Goal: Use online tool/utility: Utilize a website feature to perform a specific function

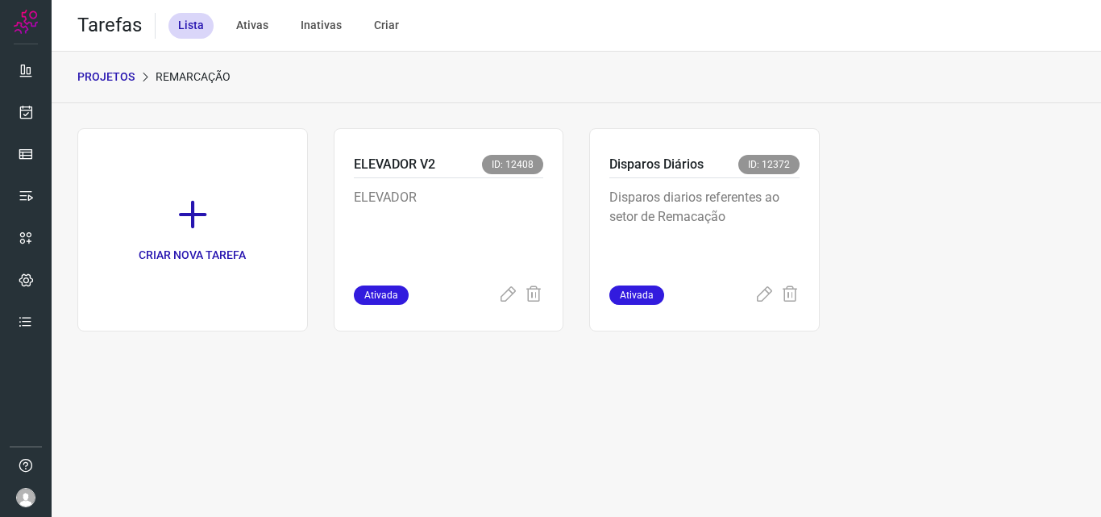
click at [717, 213] on p "Disparos diarios referentes ao setor de Remacação" at bounding box center [704, 228] width 190 height 81
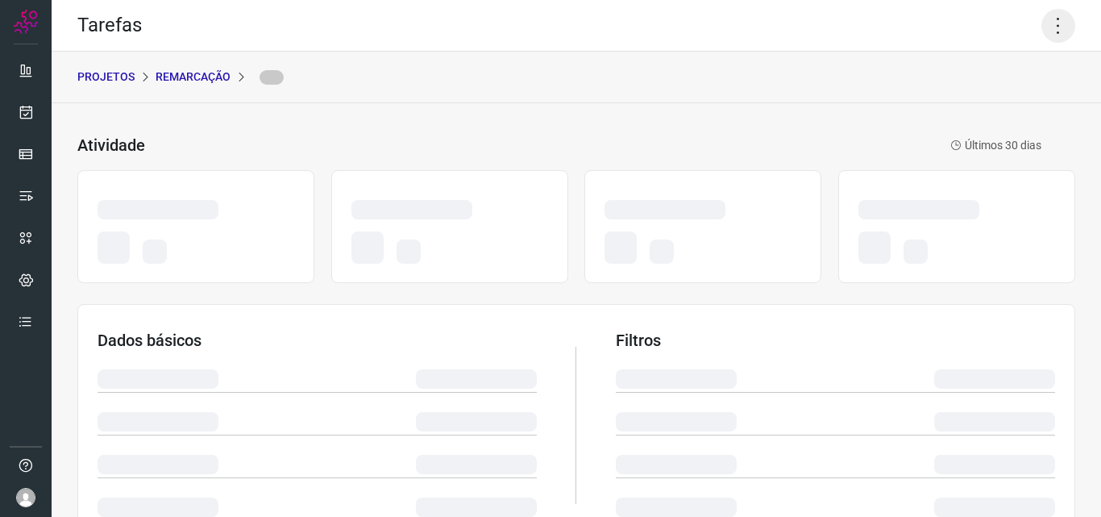
click at [1056, 26] on icon at bounding box center [1058, 26] width 34 height 34
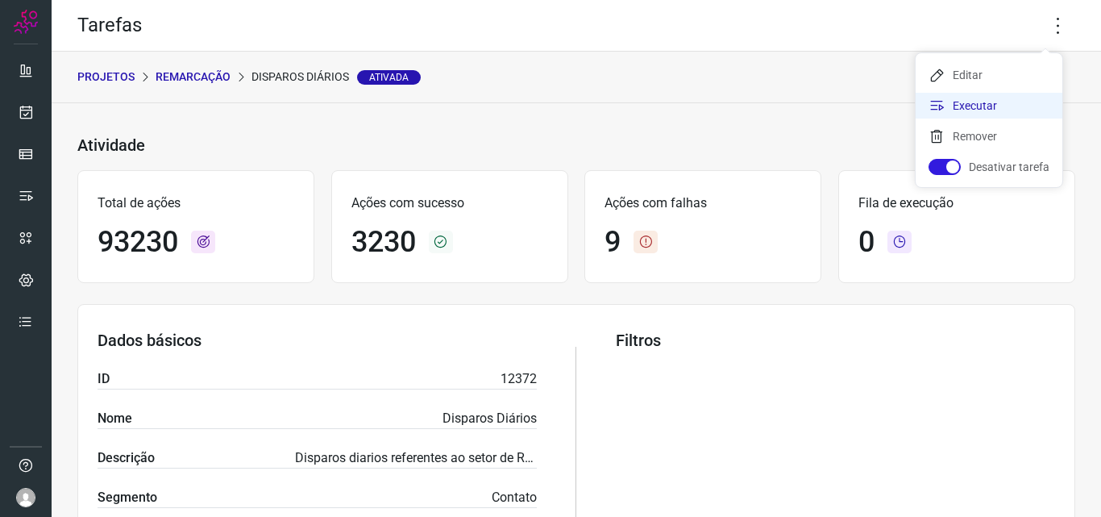
click at [1009, 101] on li "Executar" at bounding box center [988, 106] width 147 height 26
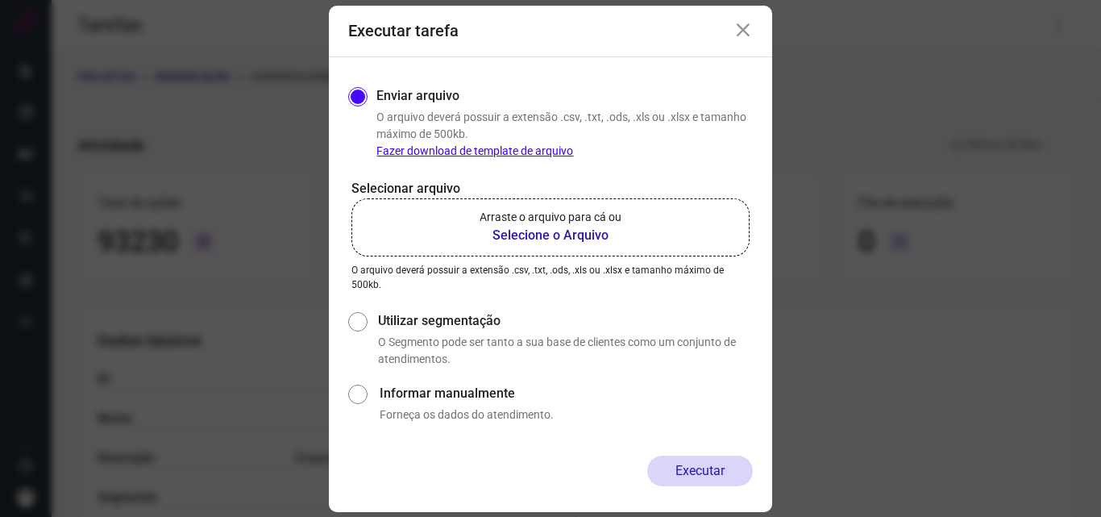
click at [610, 216] on p "Arraste o arquivo para cá ou" at bounding box center [550, 217] width 142 height 17
click at [0, 0] on input "Arraste o arquivo para cá ou Selecione o Arquivo" at bounding box center [0, 0] width 0 height 0
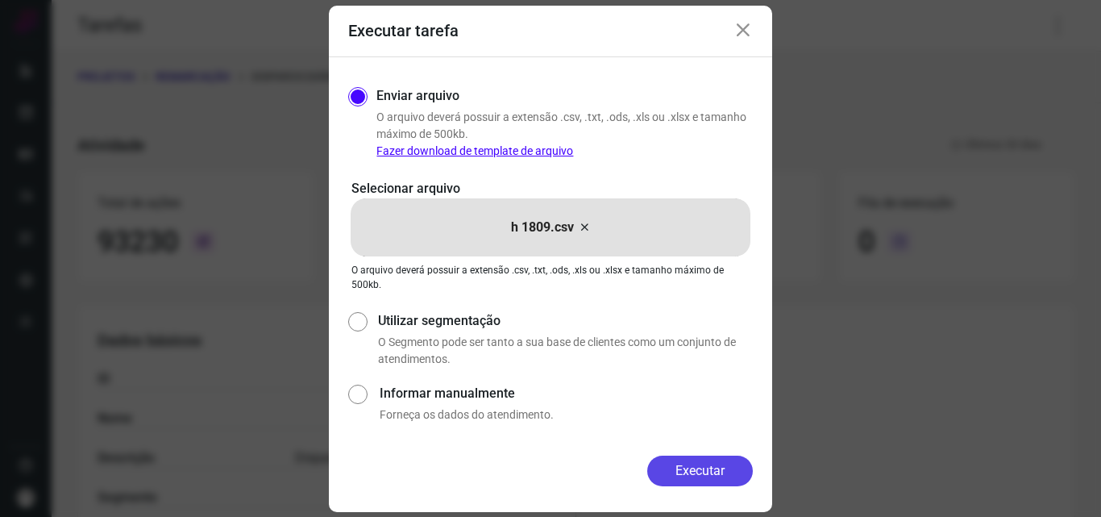
click at [721, 472] on button "Executar" at bounding box center [700, 470] width 106 height 31
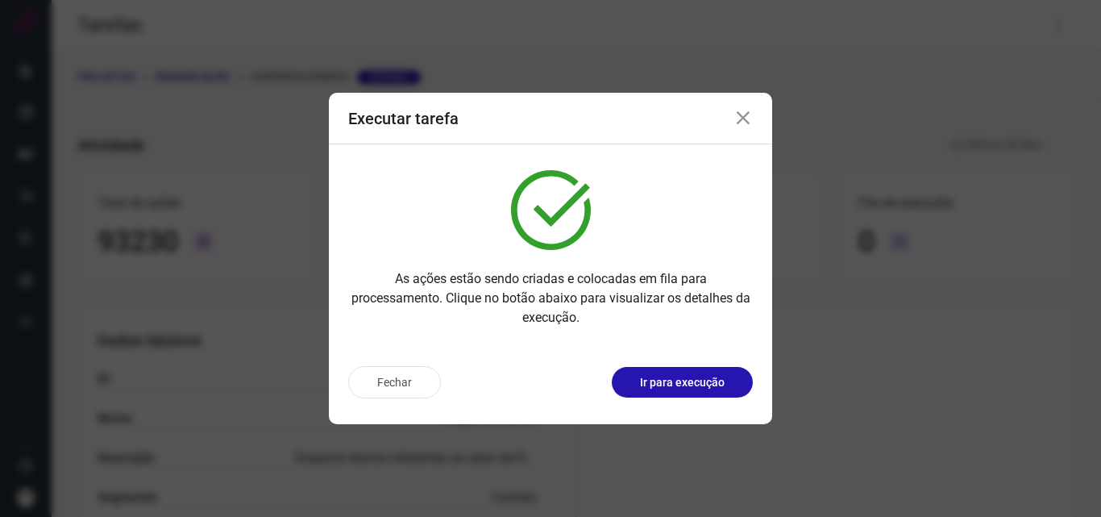
click at [715, 385] on p "Ir para execução" at bounding box center [682, 382] width 85 height 17
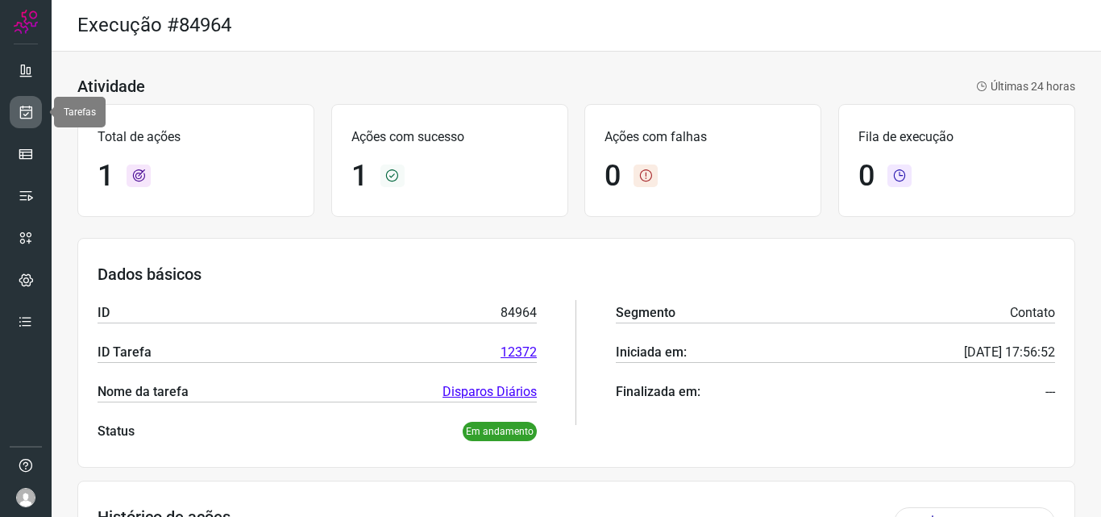
click at [37, 110] on link at bounding box center [26, 112] width 32 height 32
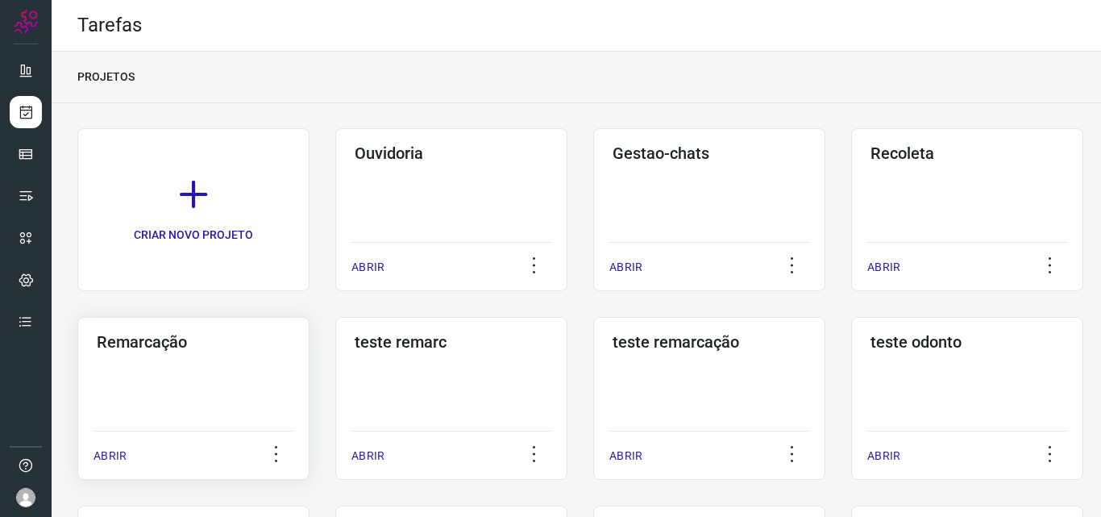
click at [270, 373] on div "Remarcação ABRIR" at bounding box center [193, 398] width 232 height 163
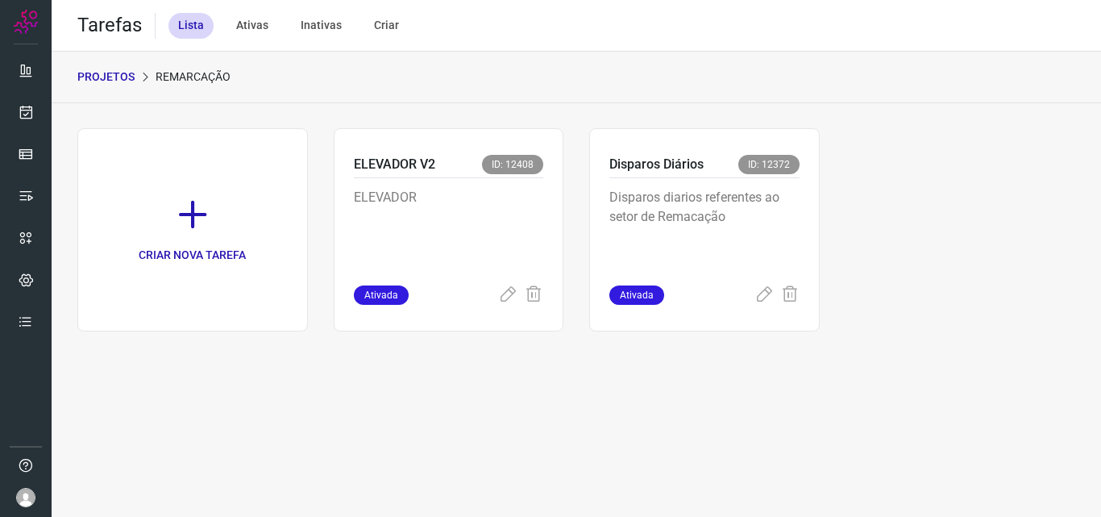
click at [760, 200] on p "Disparos diarios referentes ao setor de Remacação" at bounding box center [704, 228] width 190 height 81
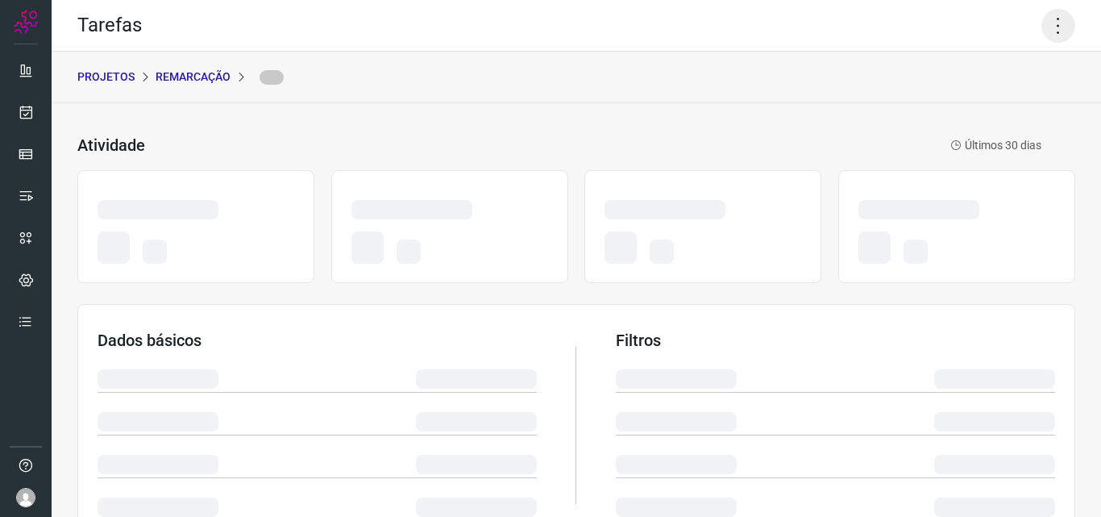
click at [1041, 31] on icon at bounding box center [1058, 26] width 34 height 34
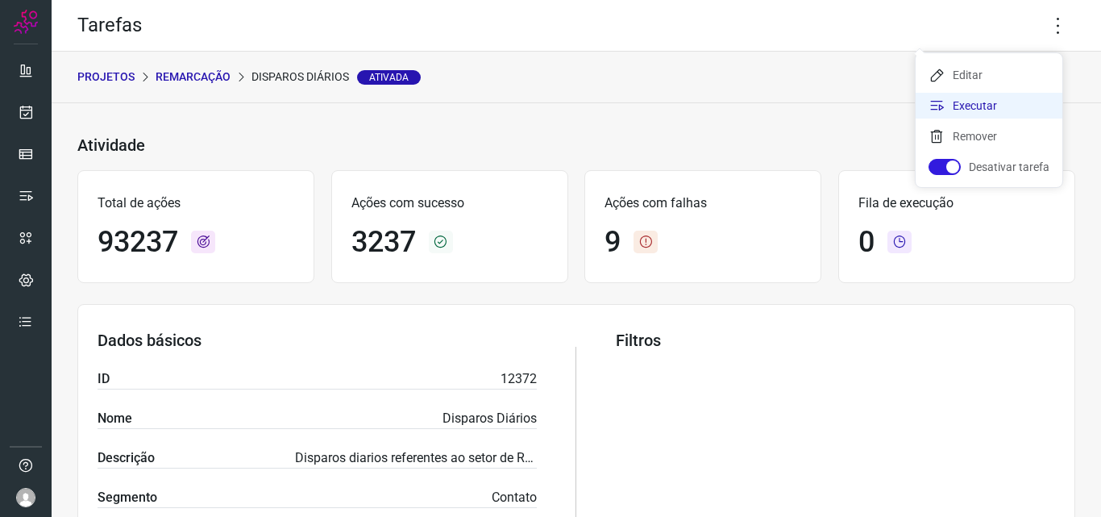
click at [988, 114] on li "Executar" at bounding box center [988, 106] width 147 height 26
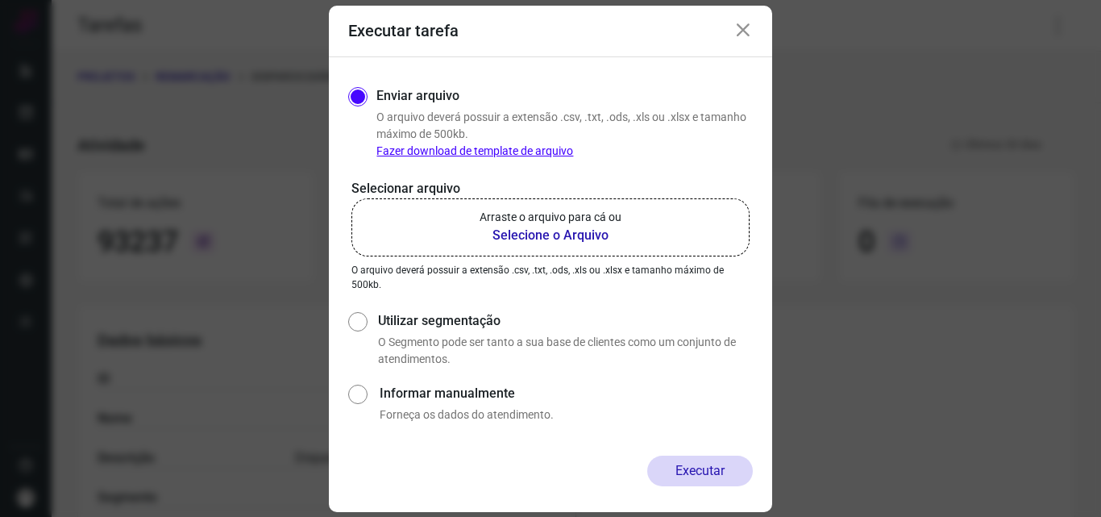
click at [591, 225] on p "Arraste o arquivo para cá ou" at bounding box center [550, 217] width 142 height 17
click at [0, 0] on input "Arraste o arquivo para cá ou Selecione o Arquivo" at bounding box center [0, 0] width 0 height 0
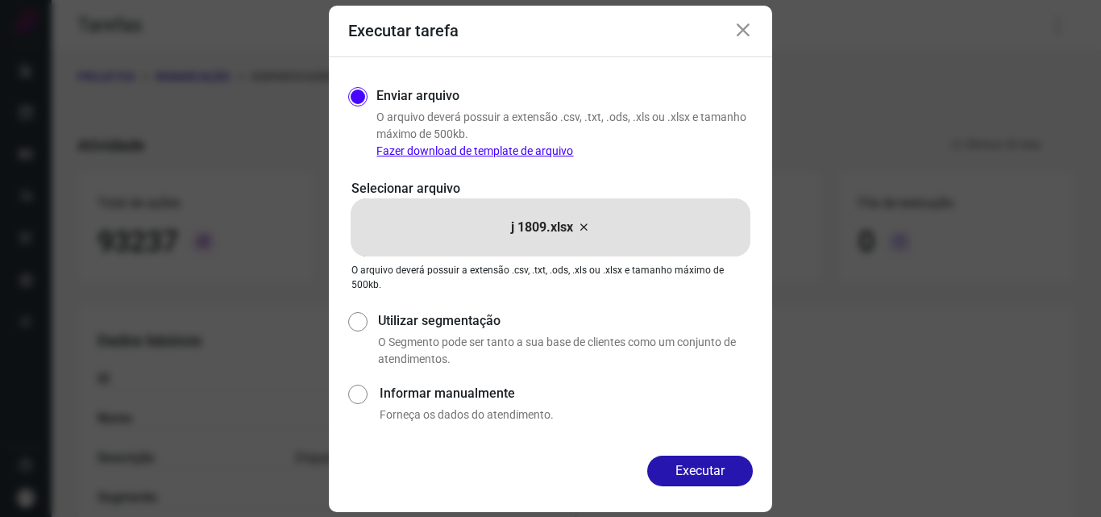
click at [745, 15] on div "Executar tarefa" at bounding box center [550, 32] width 443 height 52
click at [739, 37] on icon at bounding box center [742, 30] width 19 height 19
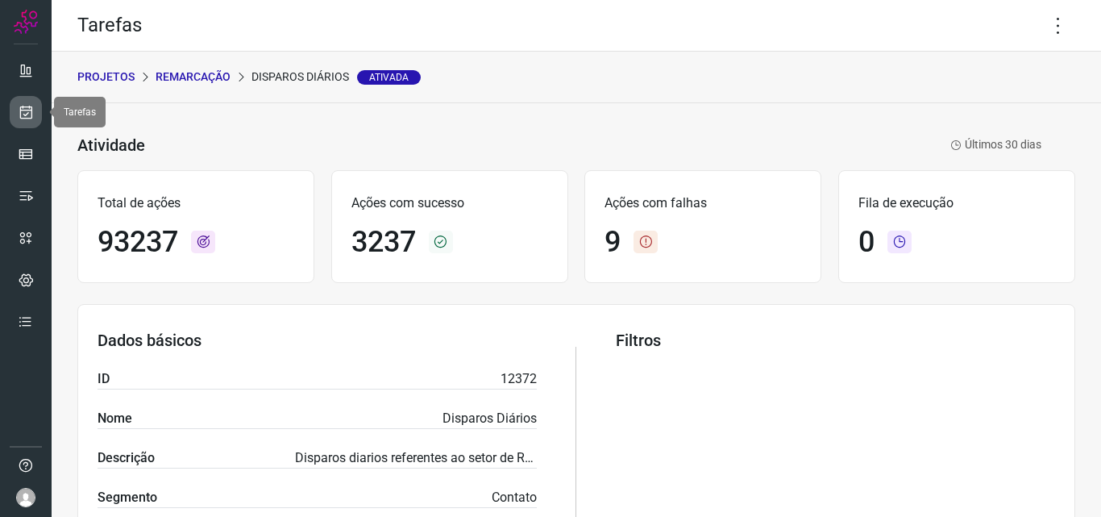
click at [35, 118] on link at bounding box center [26, 112] width 32 height 32
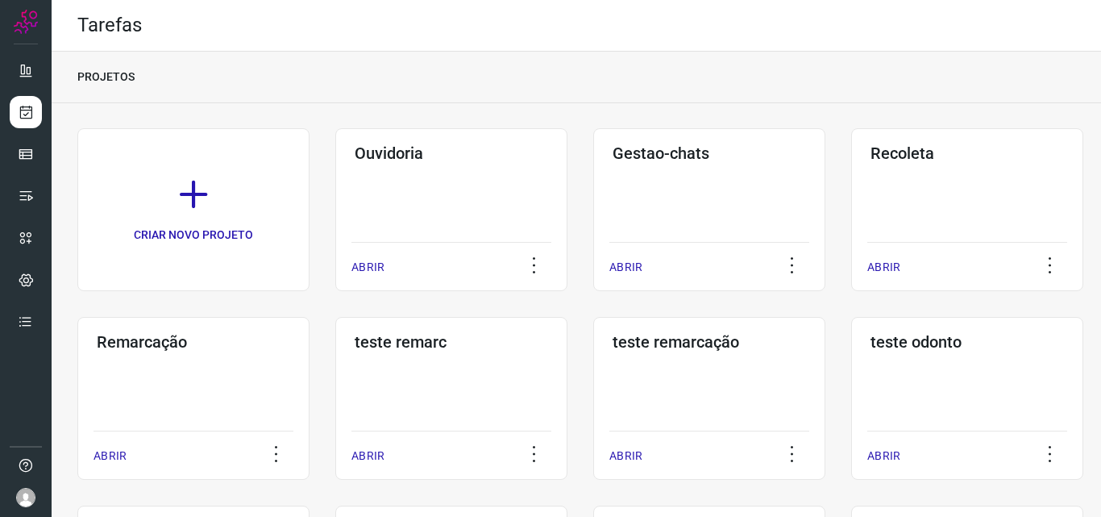
click at [255, 353] on div "Remarcação ABRIR" at bounding box center [193, 398] width 232 height 163
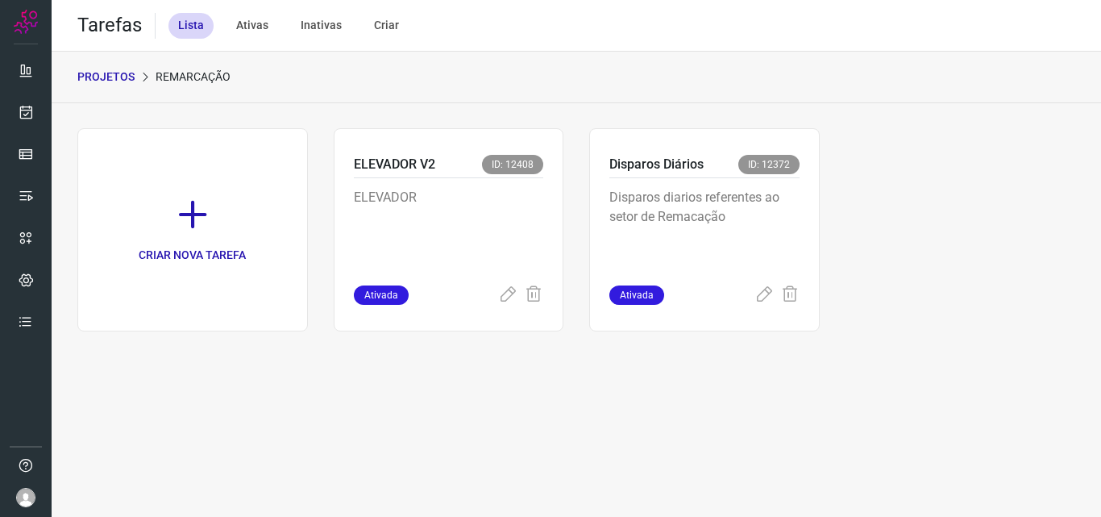
click at [766, 181] on div "Disparos diarios referentes ao setor de Remacação" at bounding box center [704, 231] width 190 height 107
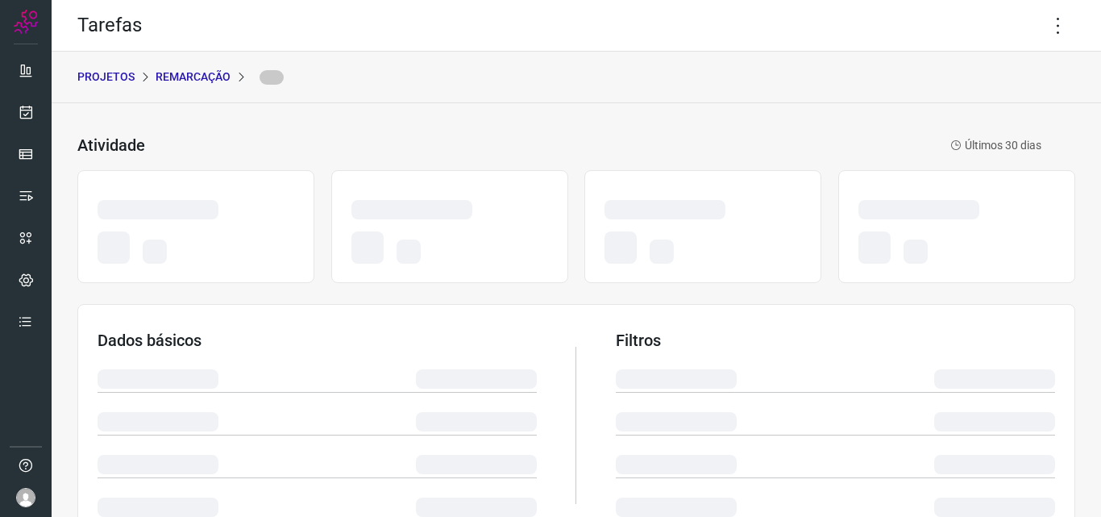
click at [1063, 24] on div "Tarefas" at bounding box center [576, 26] width 1049 height 52
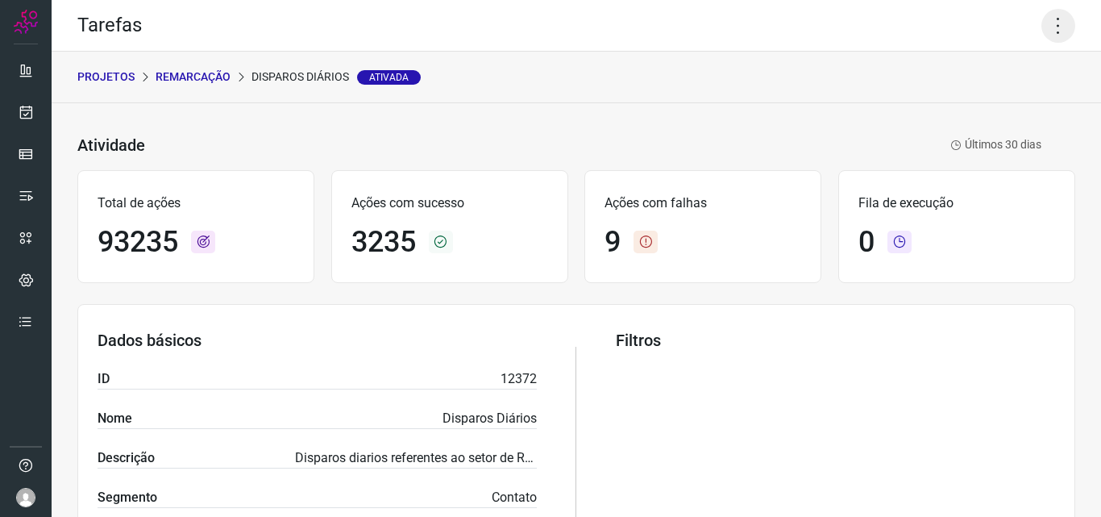
click at [1044, 30] on icon at bounding box center [1058, 26] width 34 height 34
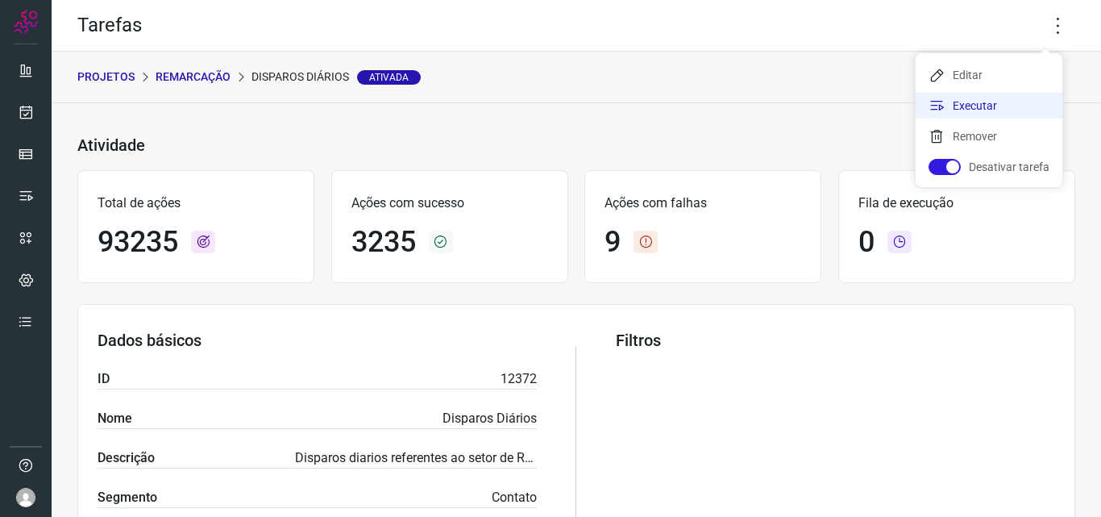
click at [1011, 104] on li "Executar" at bounding box center [988, 106] width 147 height 26
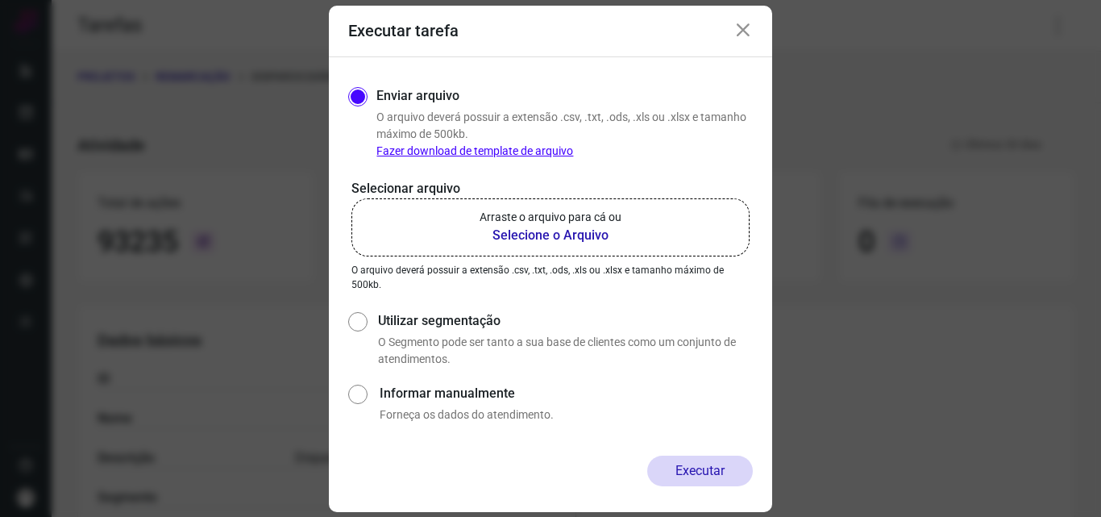
click at [580, 239] on b "Selecione o Arquivo" at bounding box center [550, 235] width 142 height 19
click at [0, 0] on input "Arraste o arquivo para cá ou Selecione o Arquivo" at bounding box center [0, 0] width 0 height 0
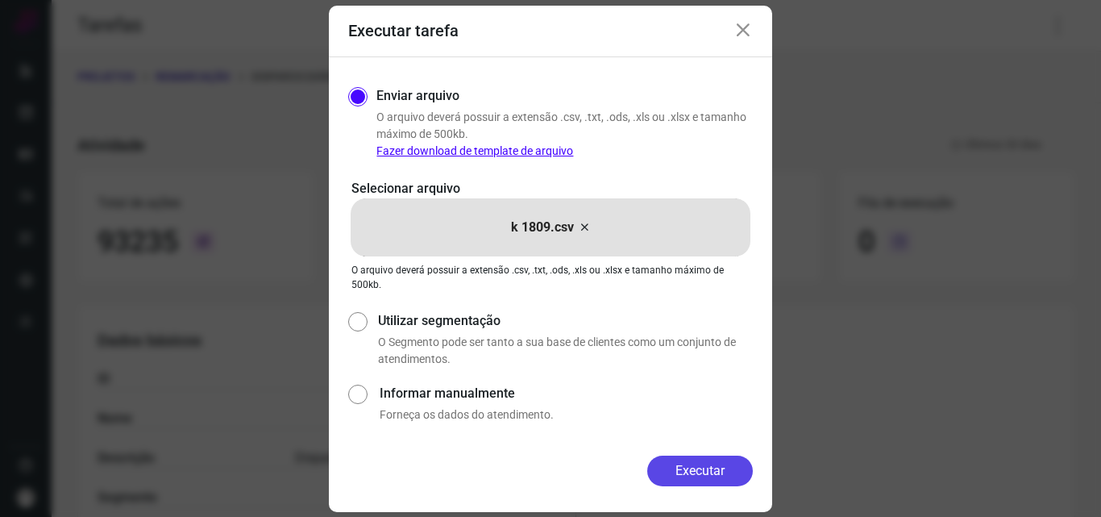
click at [691, 478] on button "Executar" at bounding box center [700, 470] width 106 height 31
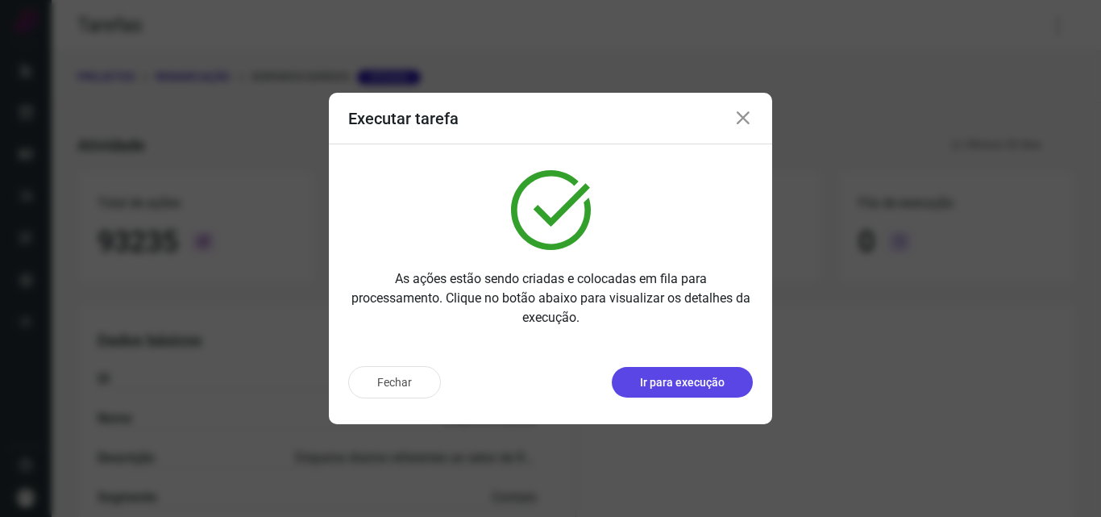
click at [687, 374] on p "Ir para execução" at bounding box center [682, 382] width 85 height 17
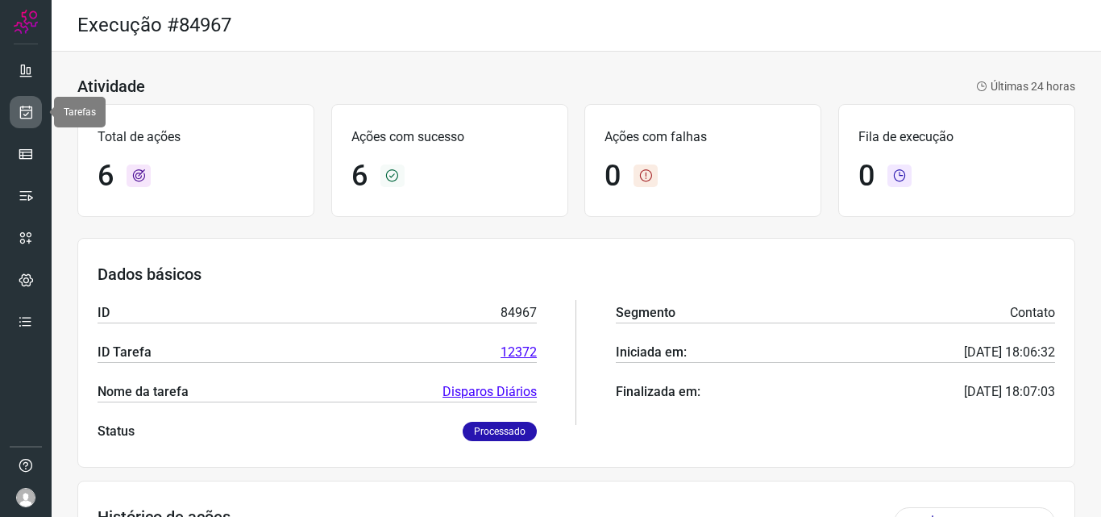
click at [11, 114] on link at bounding box center [26, 112] width 32 height 32
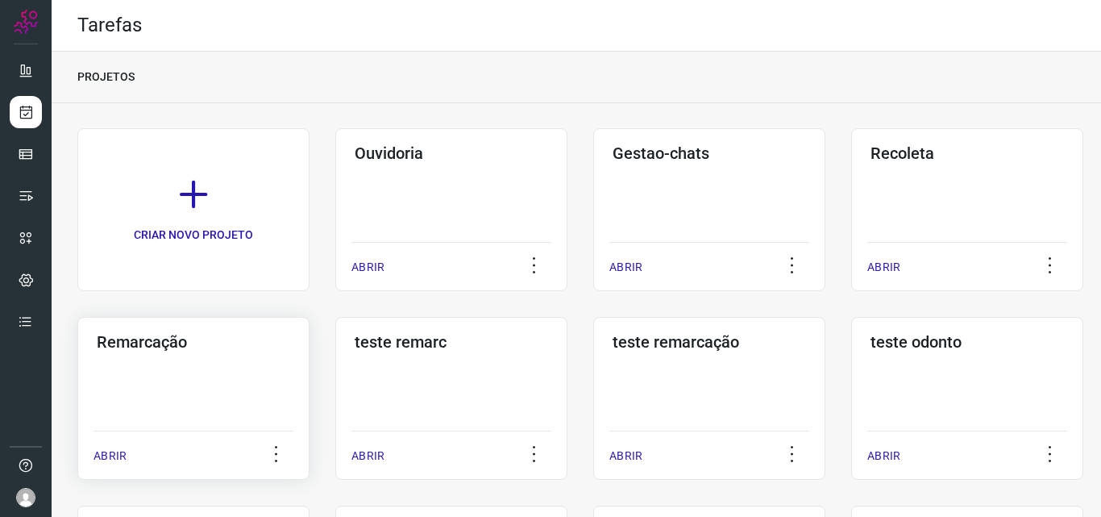
click at [237, 396] on div "Remarcação ABRIR" at bounding box center [193, 398] width 232 height 163
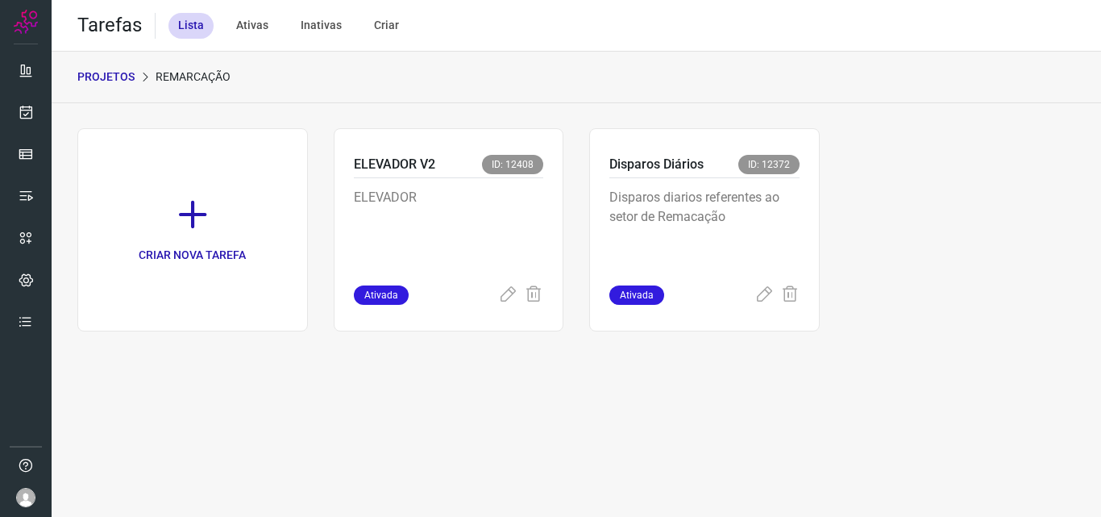
click at [889, 203] on div "CRIAR NOVA TAREFA ELEVADOR V2 ID: 12408 ELEVADOR Ativada Disparos Diários ID: 1…" at bounding box center [576, 229] width 998 height 203
click at [778, 210] on p "Disparos diarios referentes ao setor de Remacação" at bounding box center [704, 228] width 190 height 81
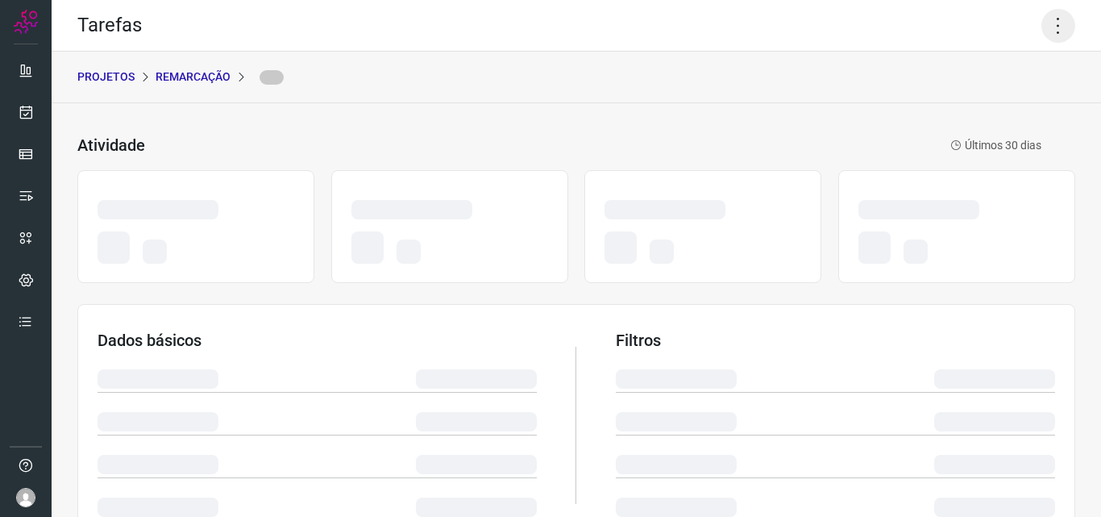
click at [1041, 33] on icon at bounding box center [1058, 26] width 34 height 34
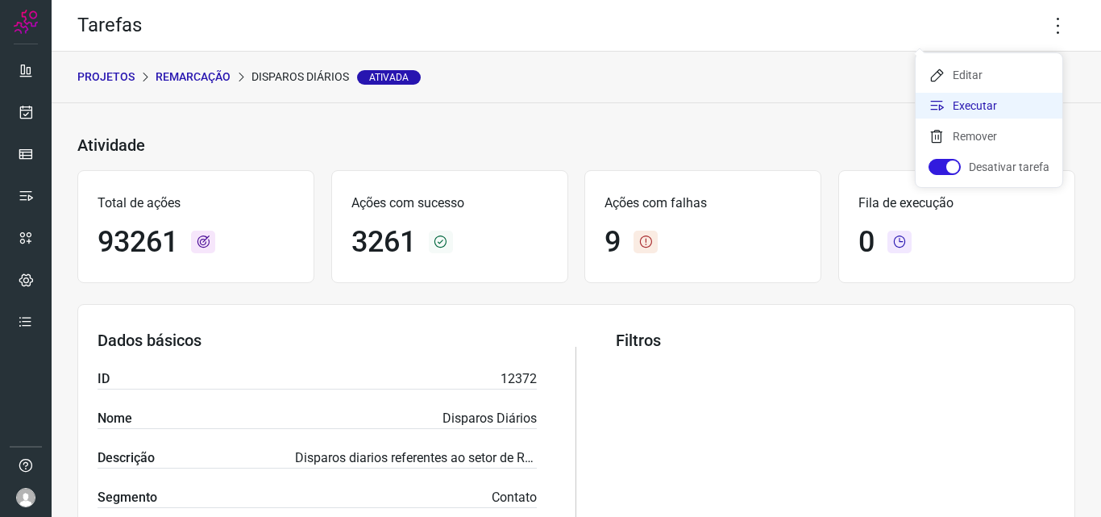
click at [983, 108] on li "Executar" at bounding box center [988, 106] width 147 height 26
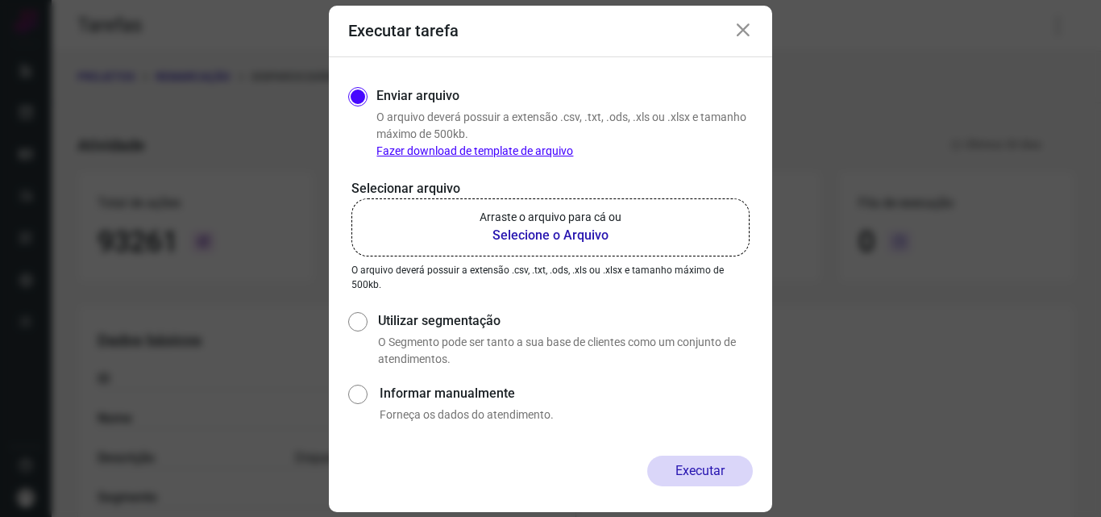
click at [566, 212] on p "Arraste o arquivo para cá ou" at bounding box center [550, 217] width 142 height 17
click at [0, 0] on input "Arraste o arquivo para cá ou Selecione o Arquivo" at bounding box center [0, 0] width 0 height 0
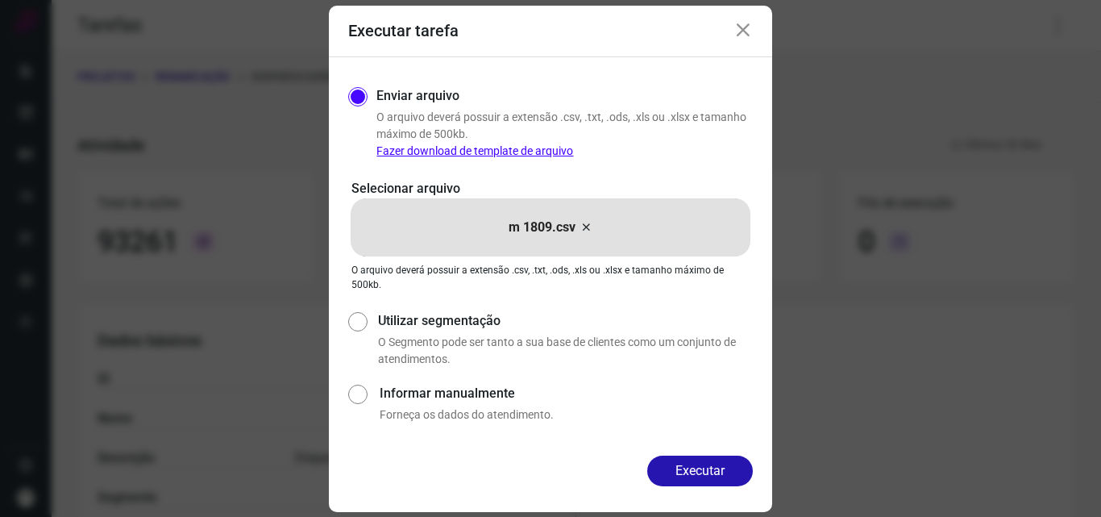
click at [705, 486] on div "Executar" at bounding box center [550, 483] width 443 height 56
click at [713, 472] on button "Executar" at bounding box center [700, 470] width 106 height 31
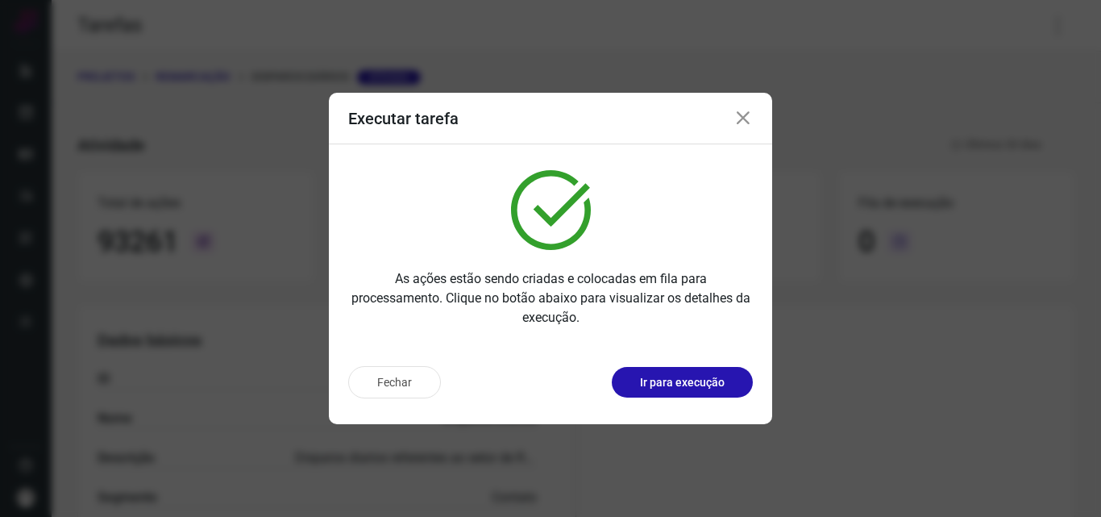
click at [661, 378] on p "Ir para execução" at bounding box center [682, 382] width 85 height 17
